Goal: Book appointment/travel/reservation

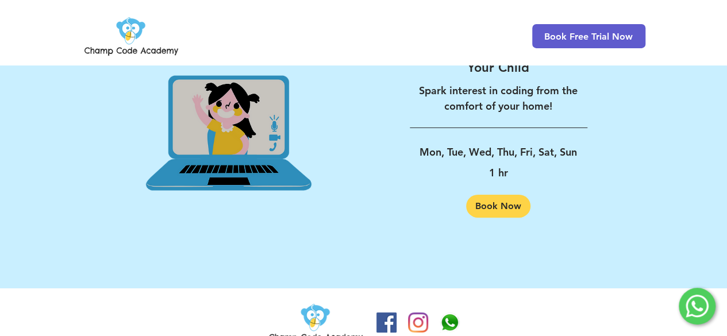
scroll to position [1927, 0]
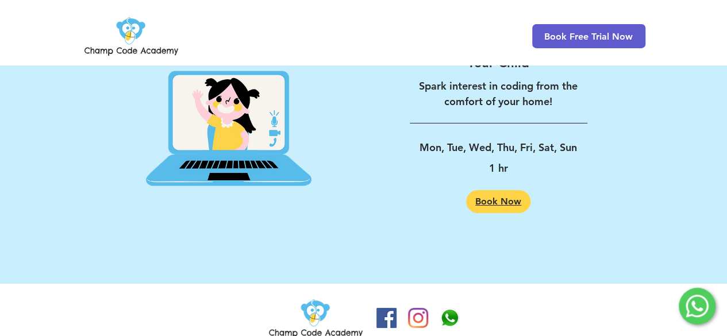
click at [504, 197] on span "Book Now" at bounding box center [498, 201] width 46 height 9
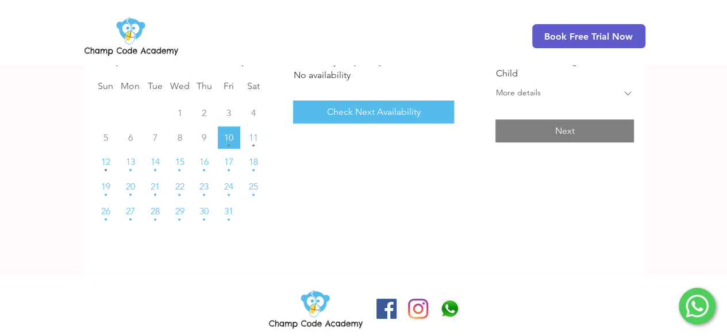
scroll to position [188, 0]
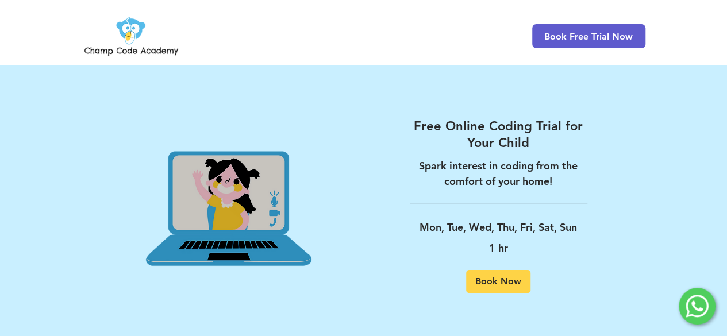
scroll to position [2252, 0]
